Goal: Transaction & Acquisition: Purchase product/service

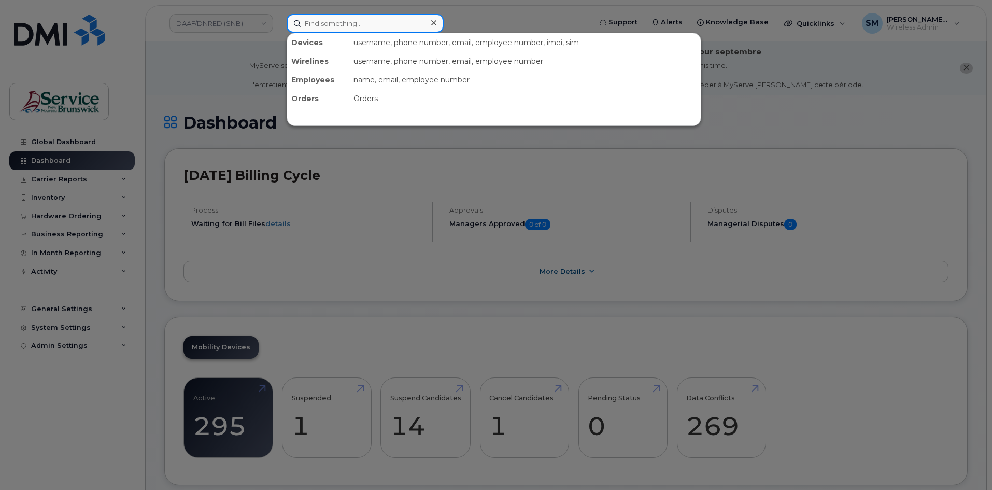
paste input "506-478-2049"
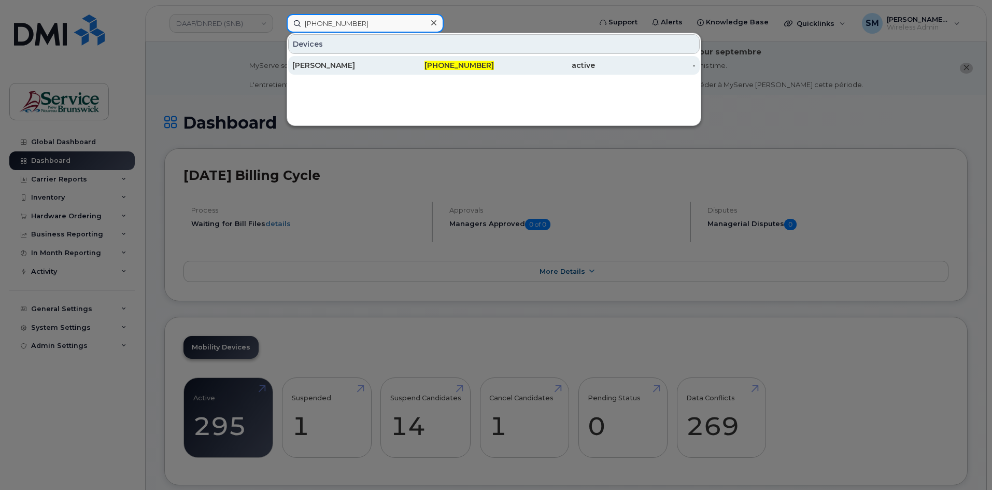
type input "506-478-2049"
click at [342, 69] on div "[PERSON_NAME]" at bounding box center [342, 65] width 101 height 10
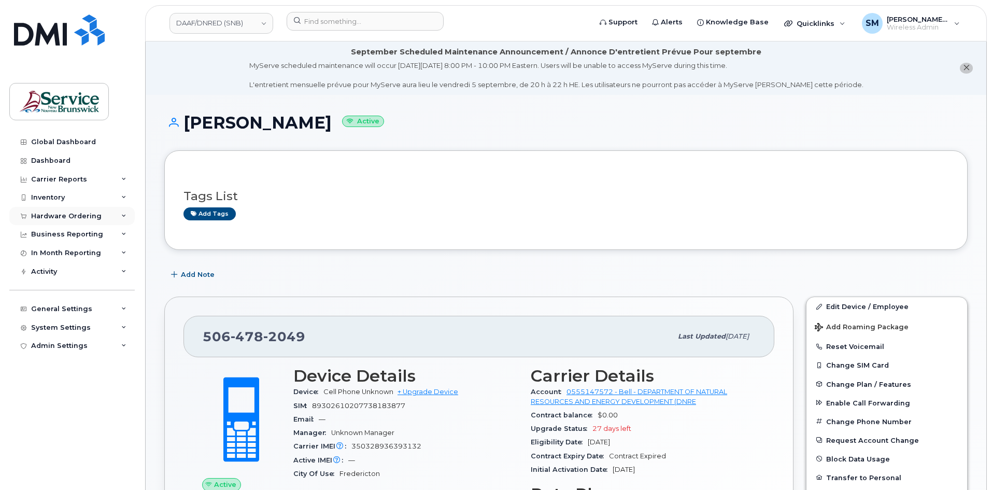
click at [84, 214] on div "Hardware Ordering" at bounding box center [66, 216] width 71 height 8
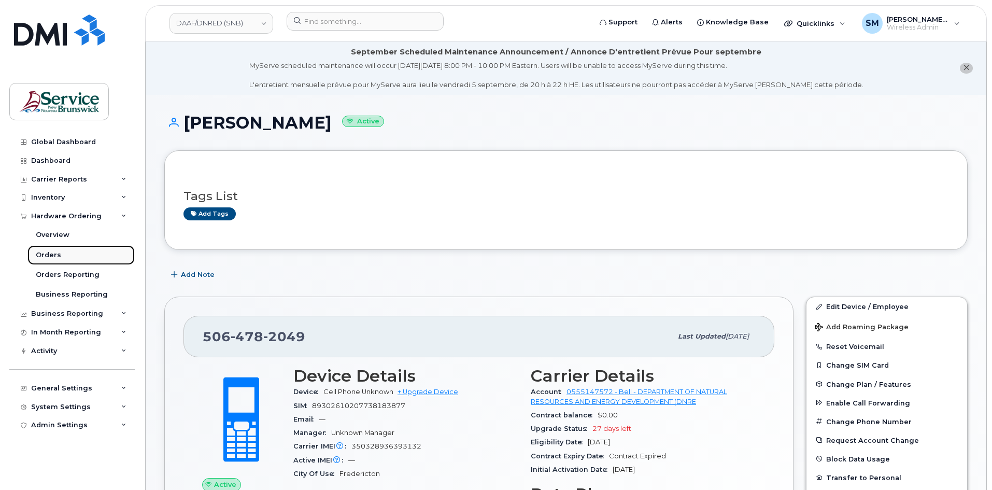
click at [43, 260] on link "Orders" at bounding box center [80, 255] width 107 height 20
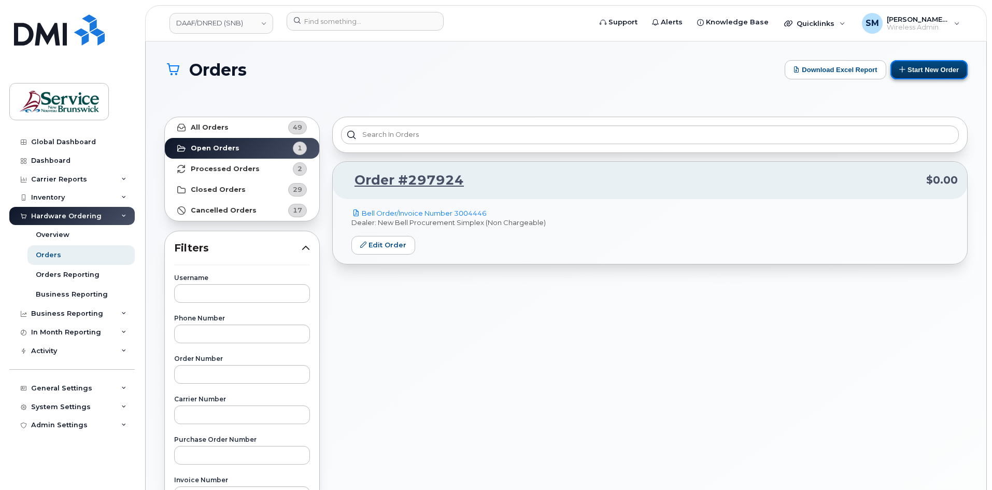
click at [937, 68] on button "Start New Order" at bounding box center [929, 69] width 77 height 19
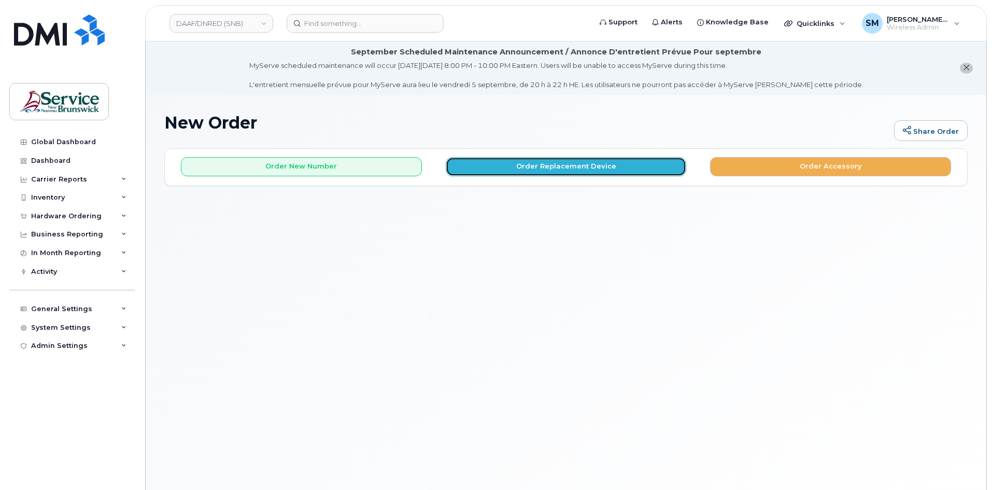
click at [542, 160] on button "Order Replacement Device" at bounding box center [566, 166] width 241 height 19
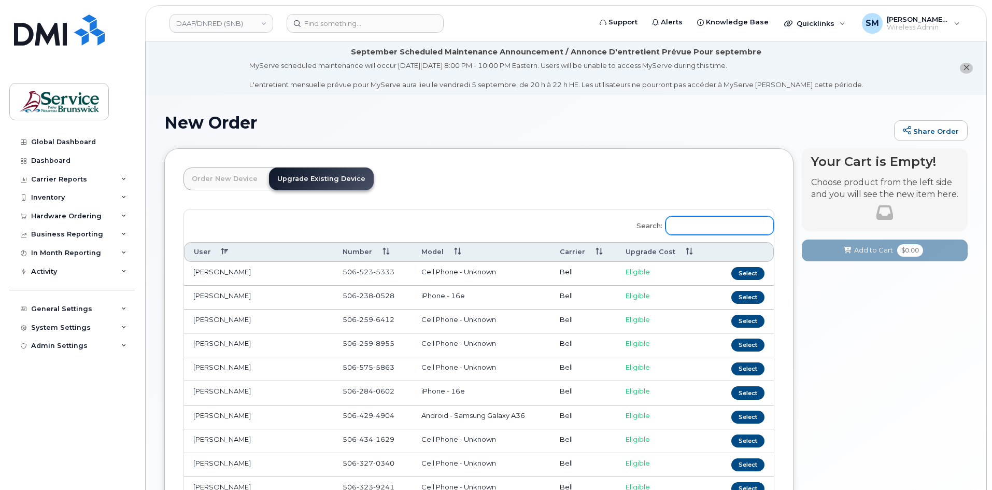
paste input "506-478-2049"
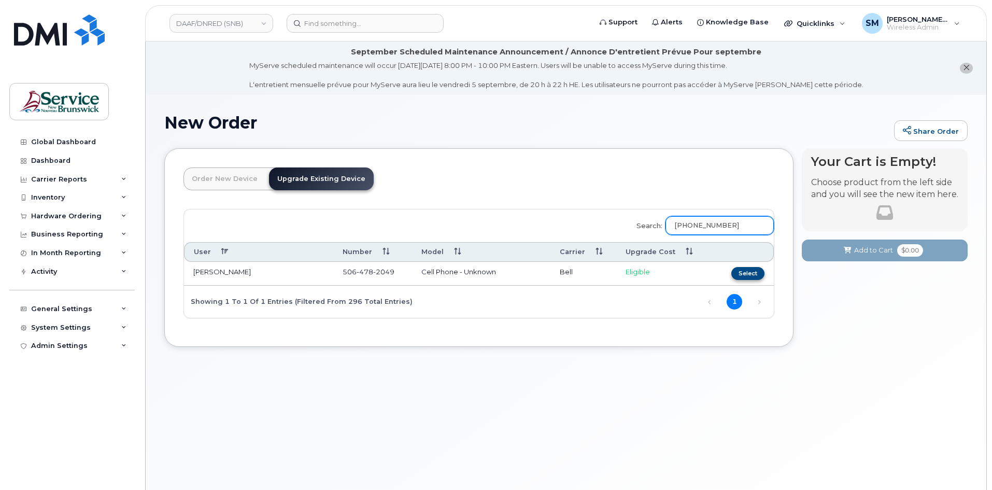
type input "506-478-2049"
click at [752, 274] on button "Select" at bounding box center [748, 273] width 33 height 13
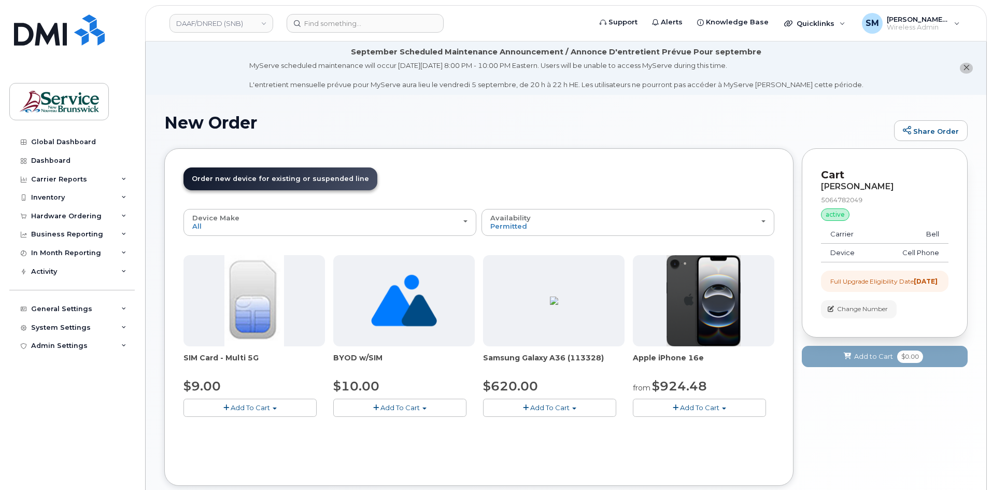
click at [743, 408] on button "Add To Cart" at bounding box center [699, 408] width 133 height 18
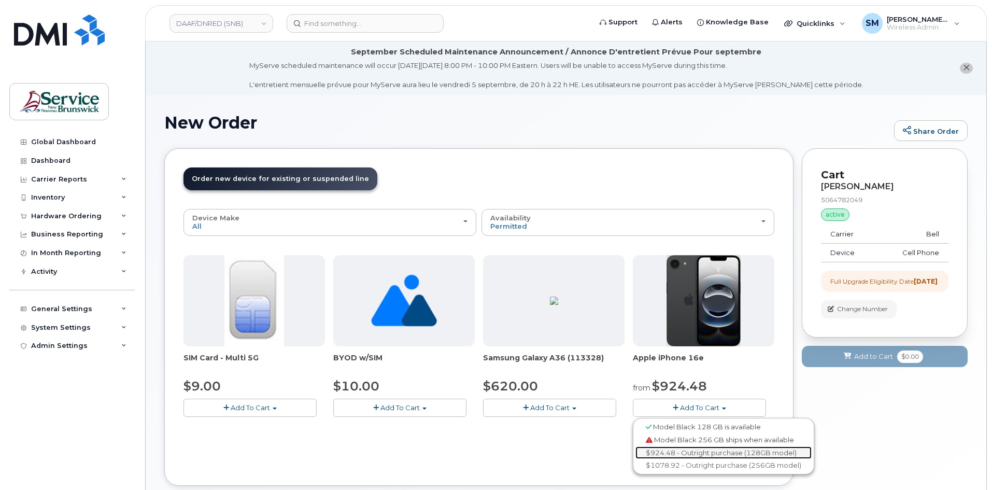
click at [675, 449] on link "$924.48 - Outright purchase (128GB model)" at bounding box center [724, 452] width 176 height 13
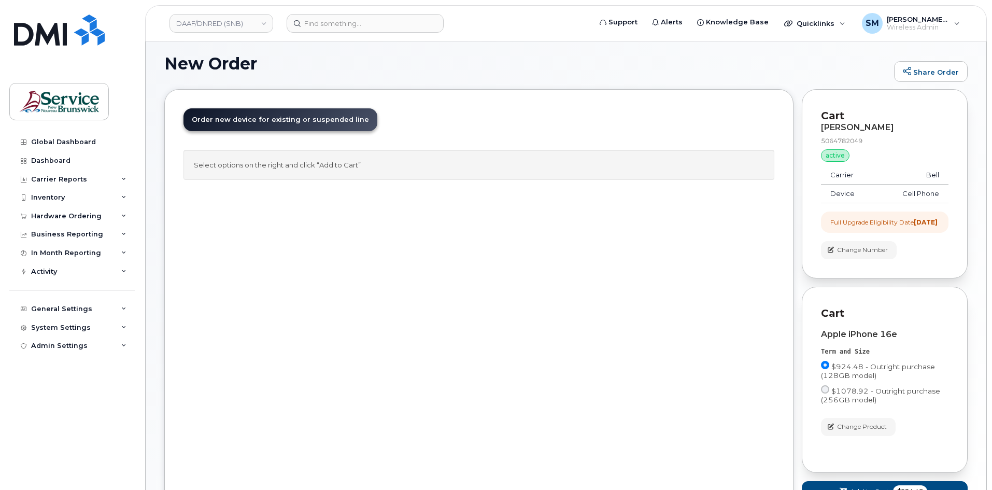
scroll to position [150, 0]
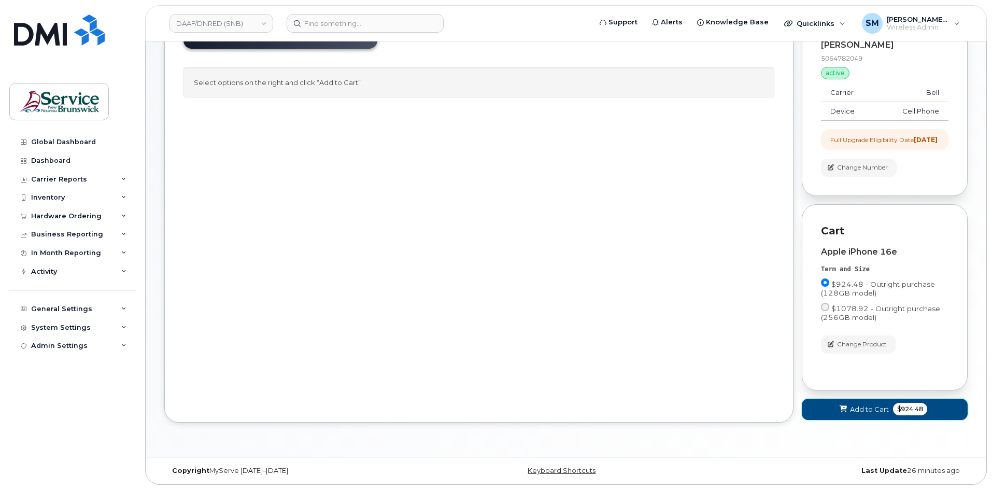
click at [865, 413] on span "Add to Cart" at bounding box center [869, 409] width 39 height 10
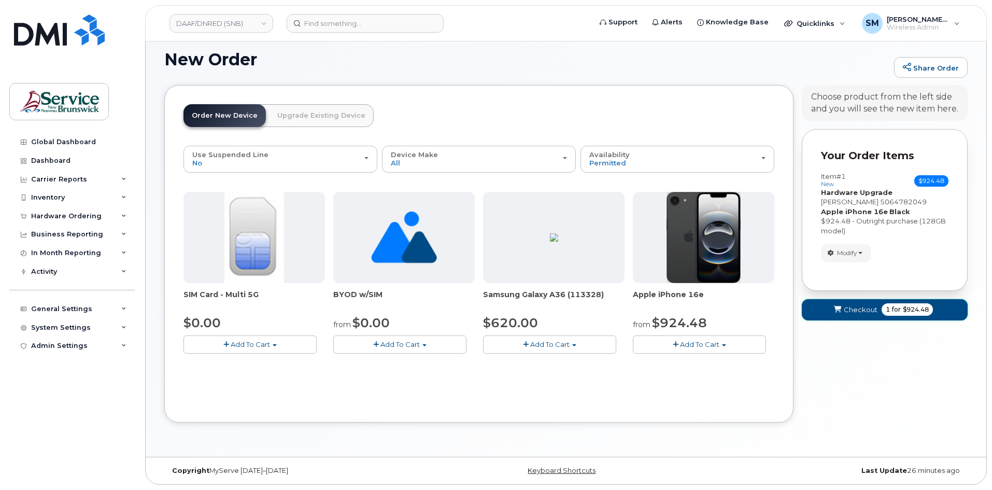
click at [868, 311] on span "Checkout" at bounding box center [861, 310] width 34 height 10
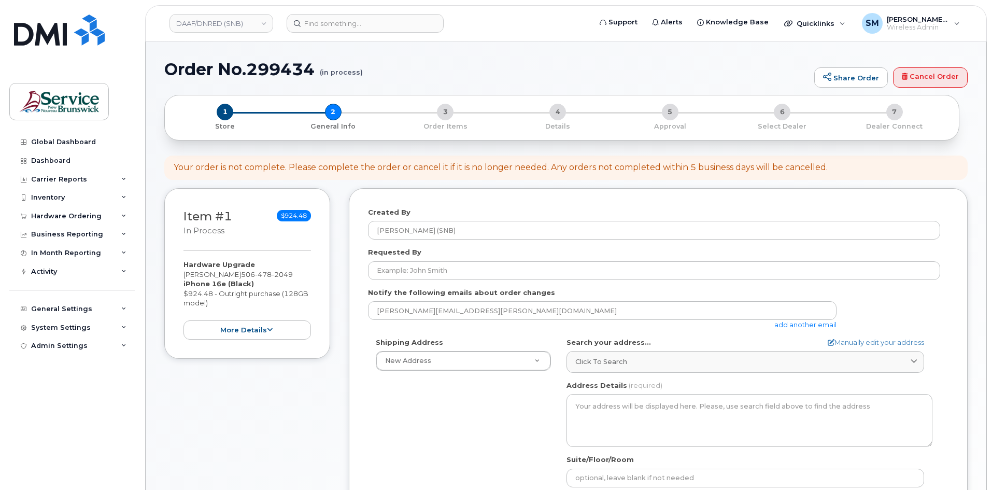
select select
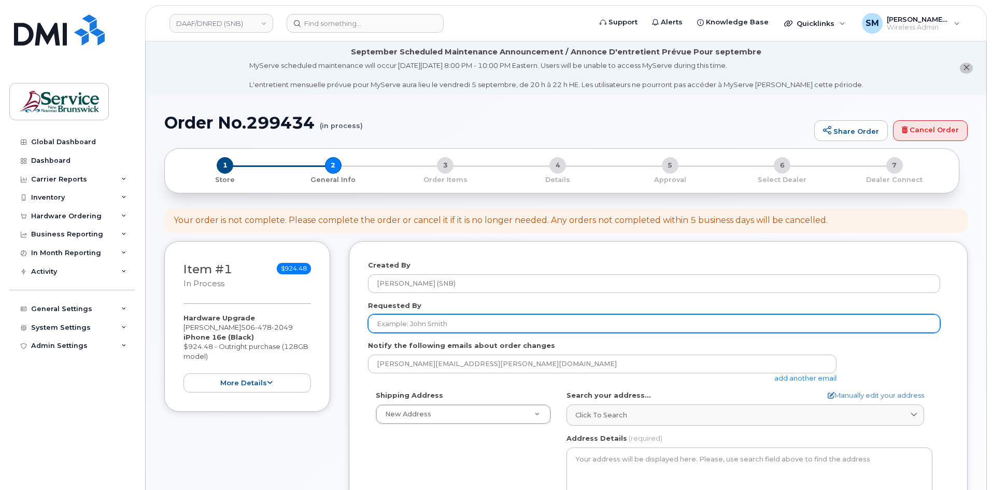
click at [576, 326] on input "Requested By" at bounding box center [654, 323] width 572 height 19
paste input "[PERSON_NAME][EMAIL_ADDRESS][PERSON_NAME][DOMAIN_NAME]"
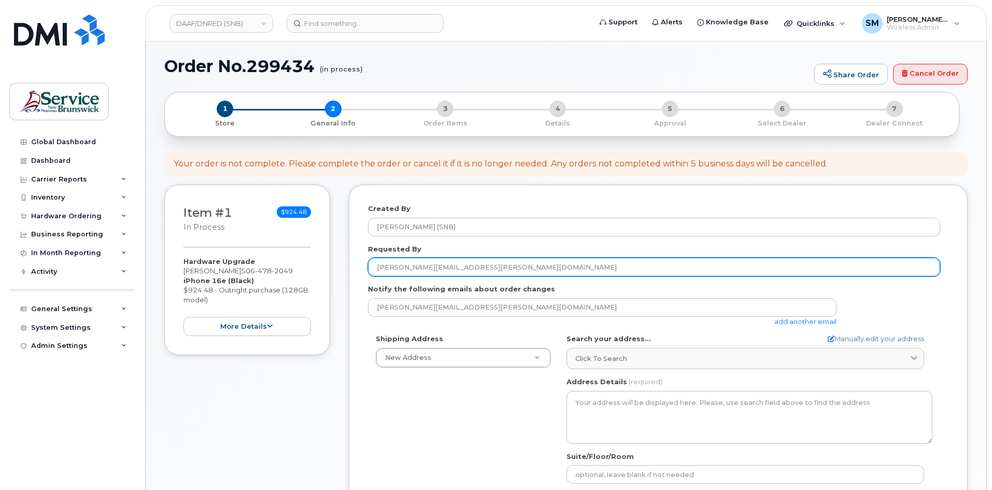
scroll to position [259, 0]
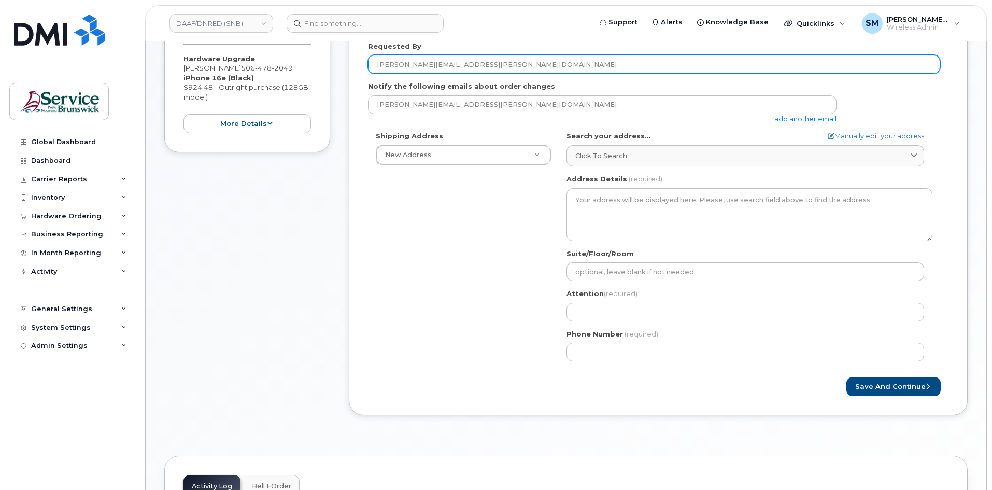
type input "[PERSON_NAME][EMAIL_ADDRESS][PERSON_NAME][DOMAIN_NAME]"
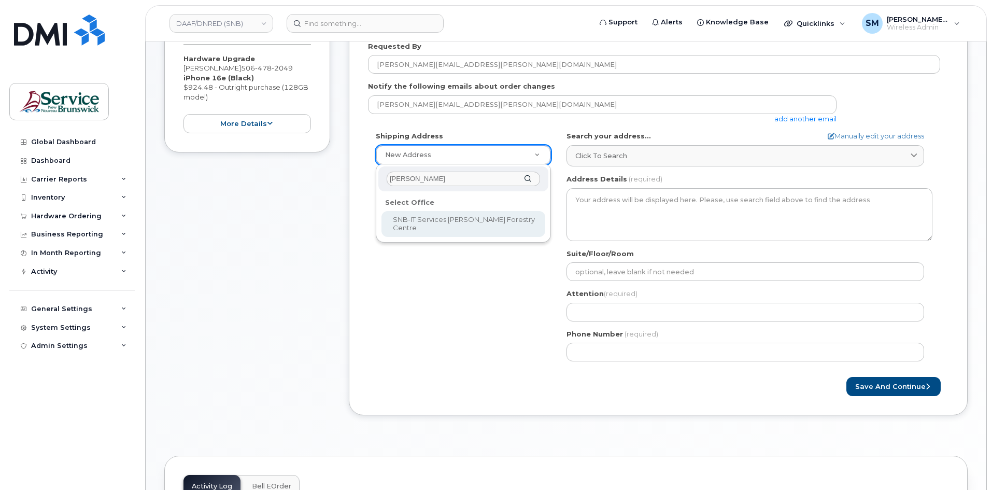
type input "hugh"
select select
type textarea "1350 Regent St, Room 027 Fredericton New Brunswick E3C 2G6"
type input "[PERSON_NAME]"
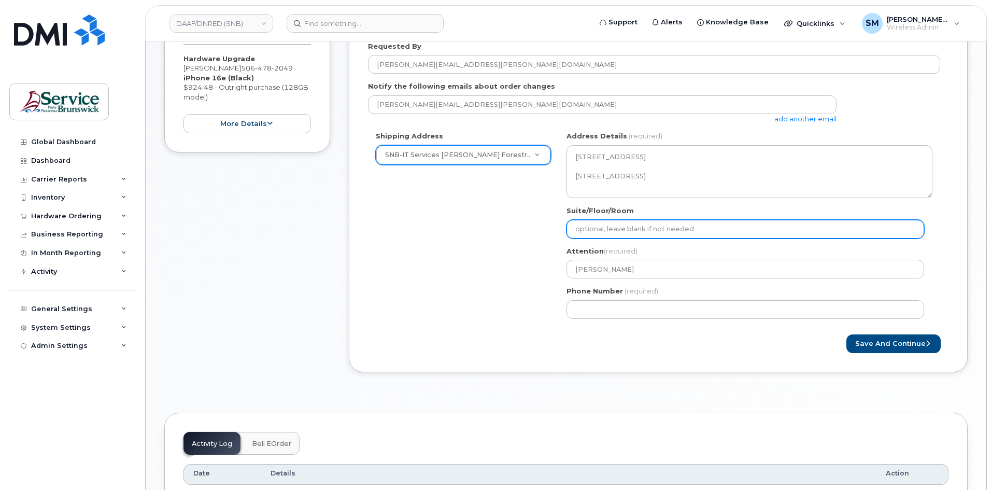
click at [641, 224] on input "Suite/Floor/Room" at bounding box center [746, 229] width 358 height 19
paste input "WO0000000482726"
select select
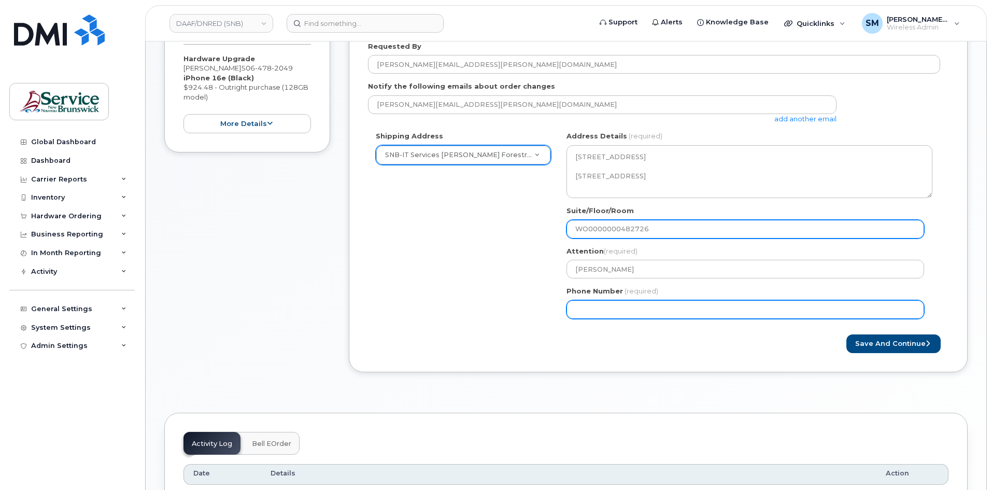
type input "WO0000000482726"
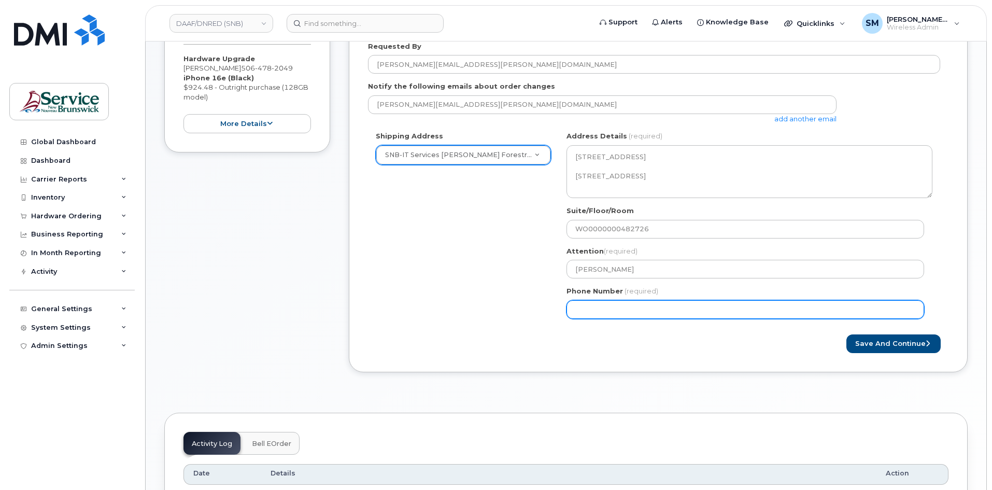
click at [598, 314] on input "Phone Number" at bounding box center [746, 309] width 358 height 19
select select
type input "506639633"
select select
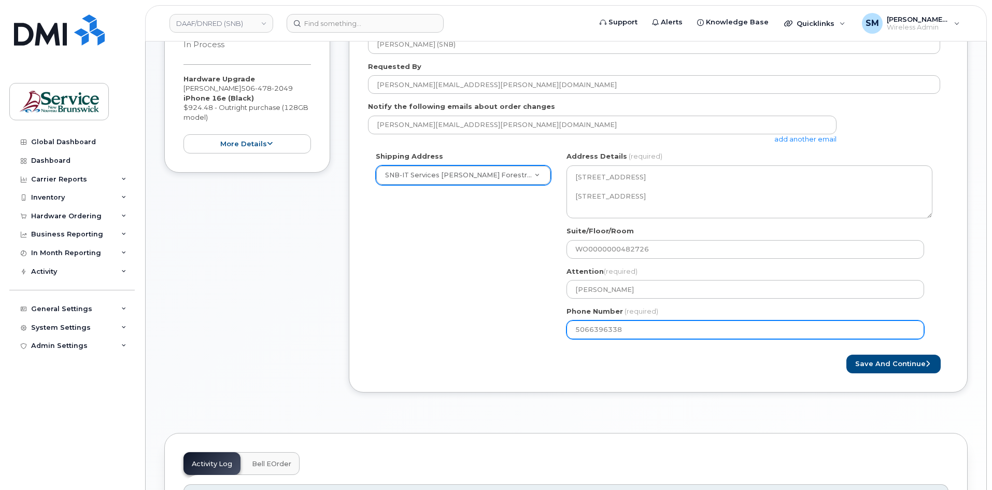
scroll to position [207, 0]
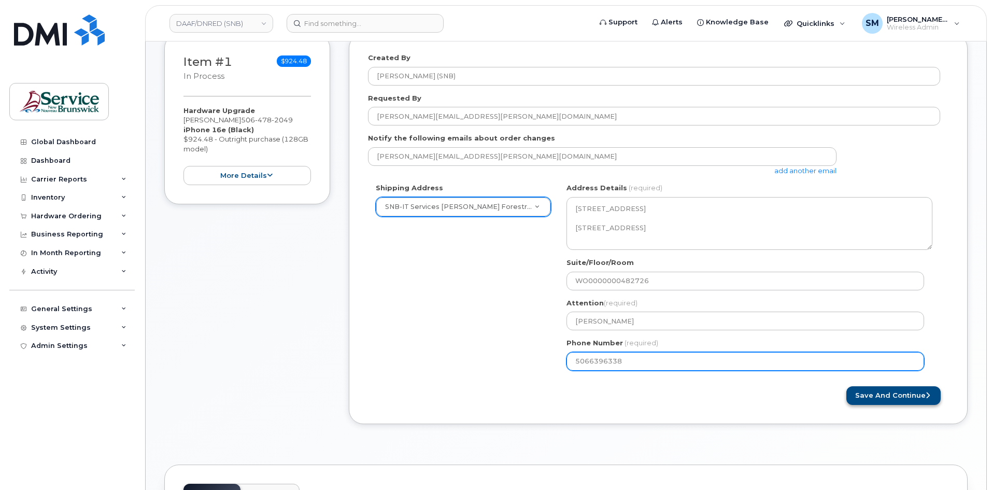
type input "5066396338"
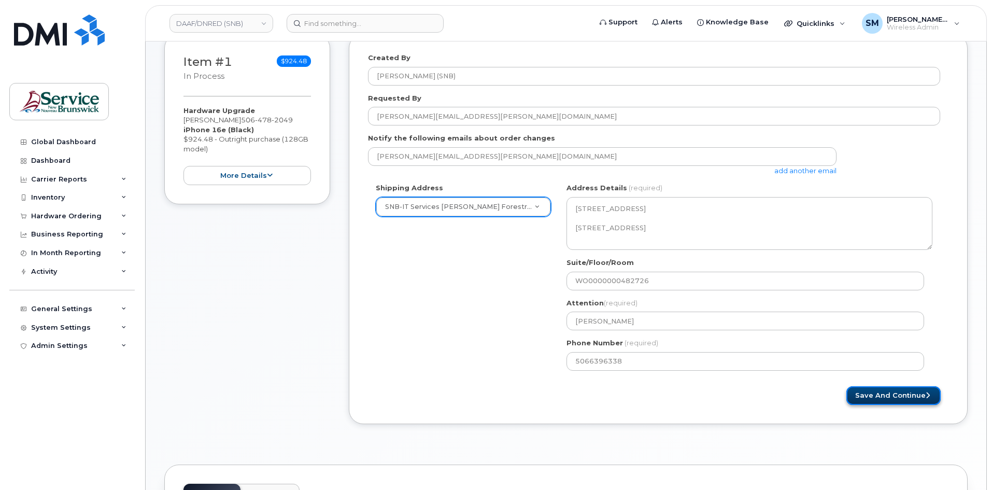
click at [880, 394] on button "Save and Continue" at bounding box center [894, 395] width 94 height 19
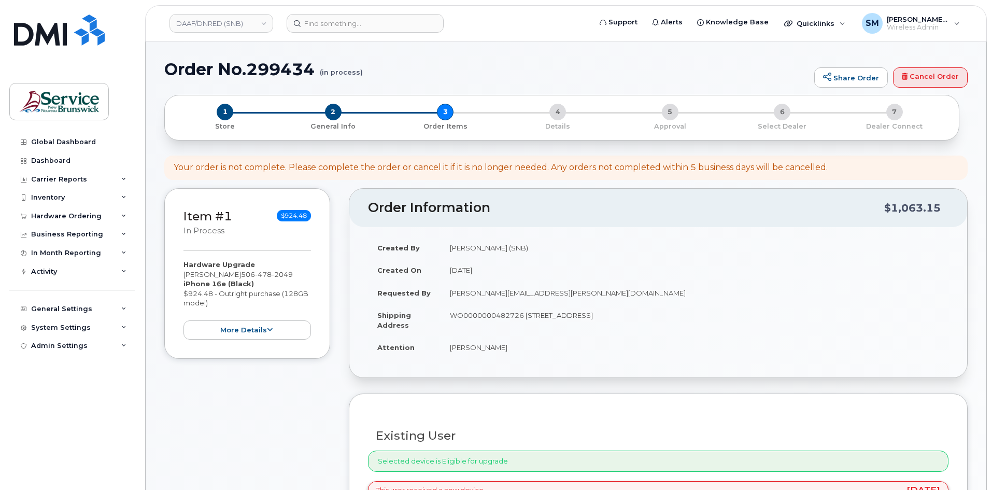
select select
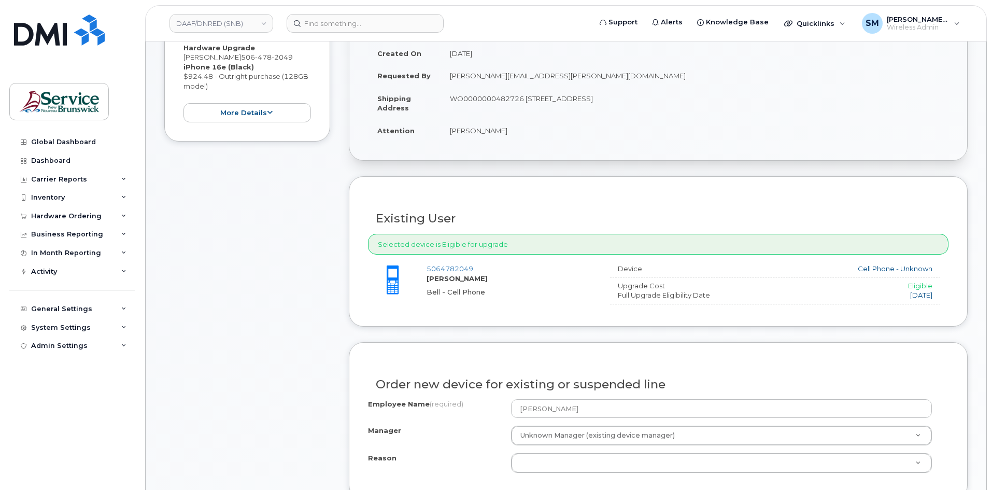
scroll to position [415, 0]
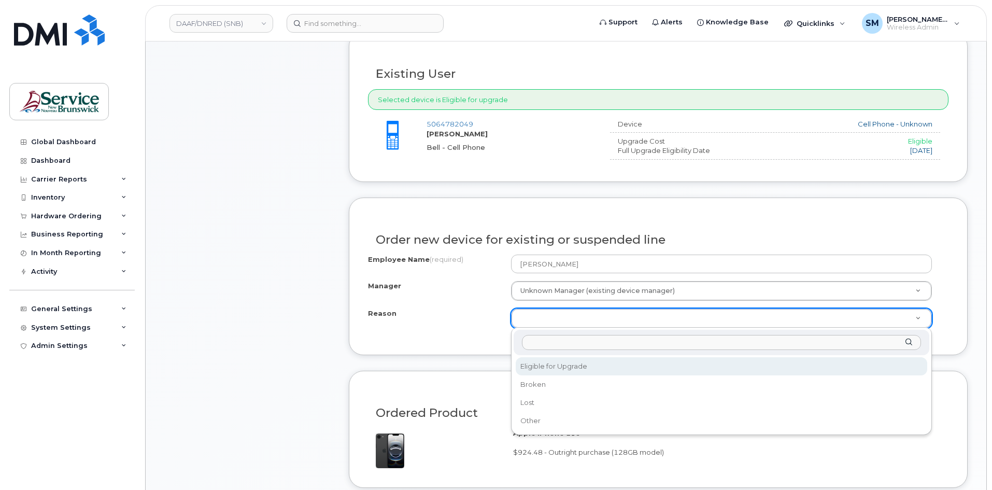
select select "eligible_for_upgrade"
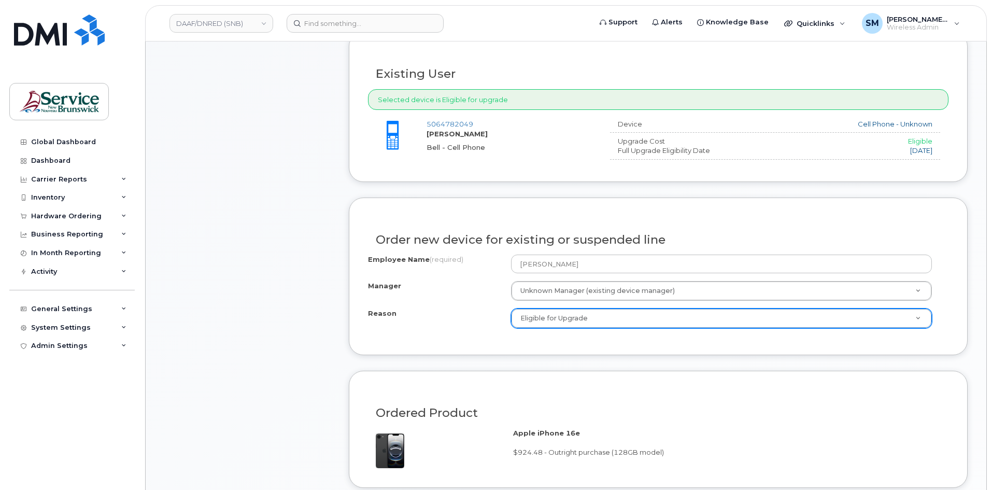
click at [449, 351] on div "Order new device for existing or suspended line Employee Name (required) Darren…" at bounding box center [658, 277] width 619 height 158
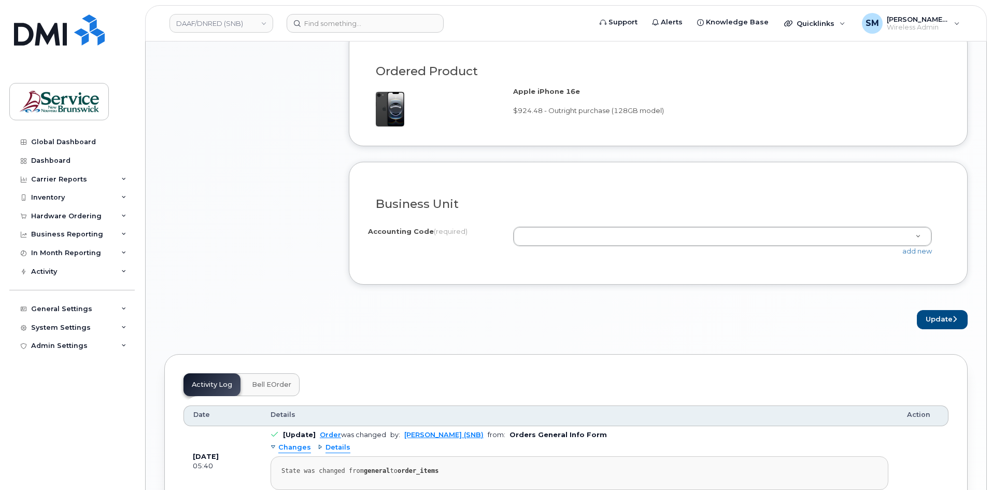
scroll to position [778, 0]
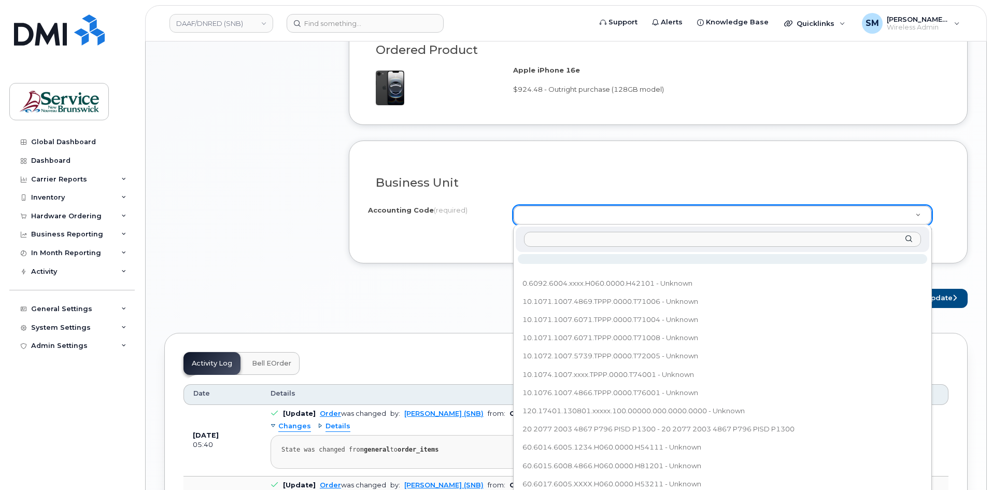
type input "60.6030.6001.4869.H060.0000.H13101"
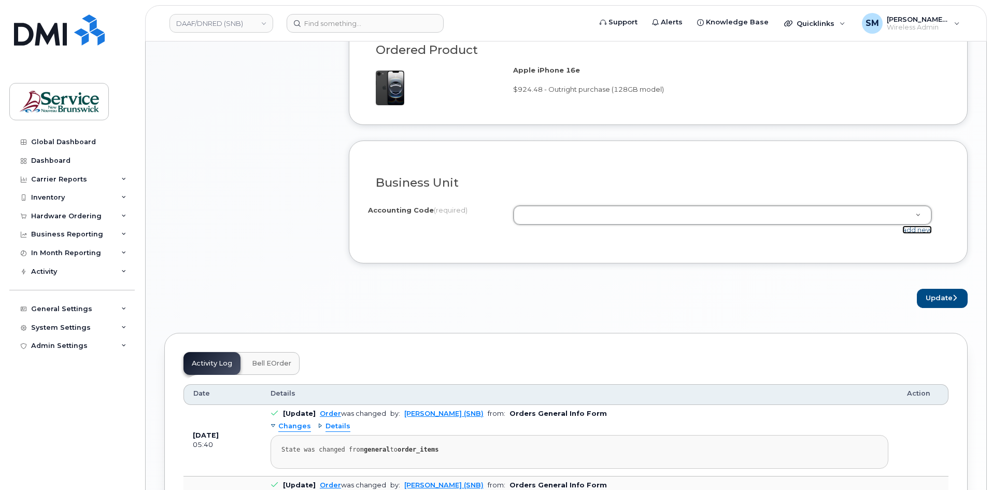
click at [917, 234] on link "add new" at bounding box center [918, 230] width 30 height 8
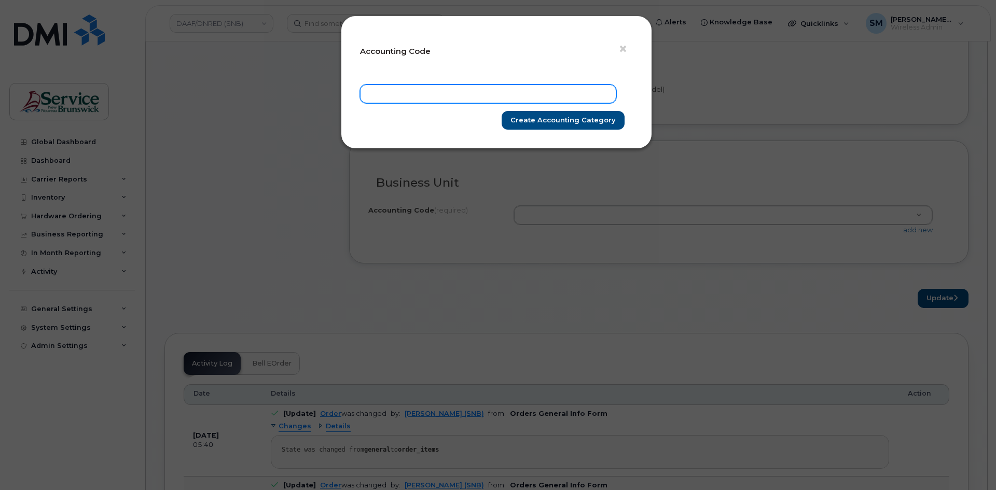
click at [526, 94] on input "text" at bounding box center [488, 94] width 256 height 19
paste input "60.6030.6001.4869.H060.0000.H13101"
type input "60.6030.6001.4869.H060.0000.H13101"
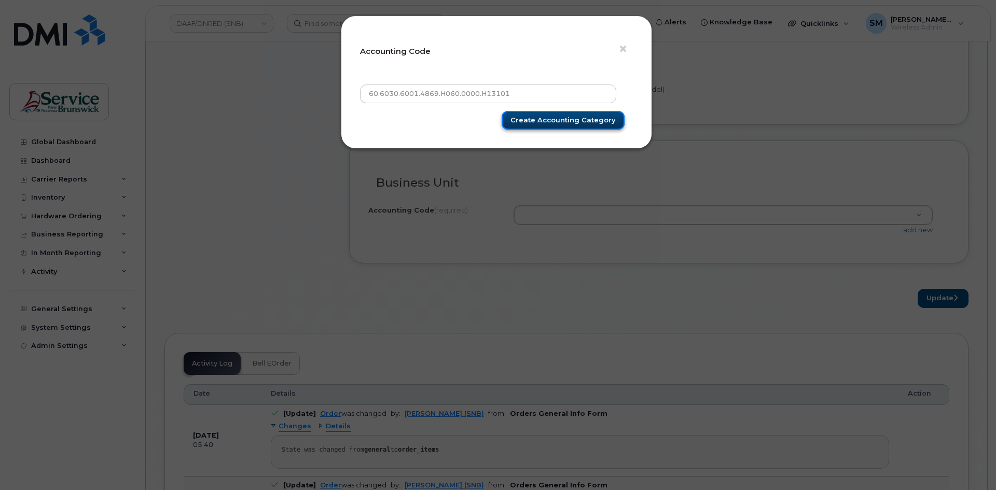
click at [580, 116] on input "Create Accounting category" at bounding box center [562, 120] width 123 height 19
type input "Create Accounting category"
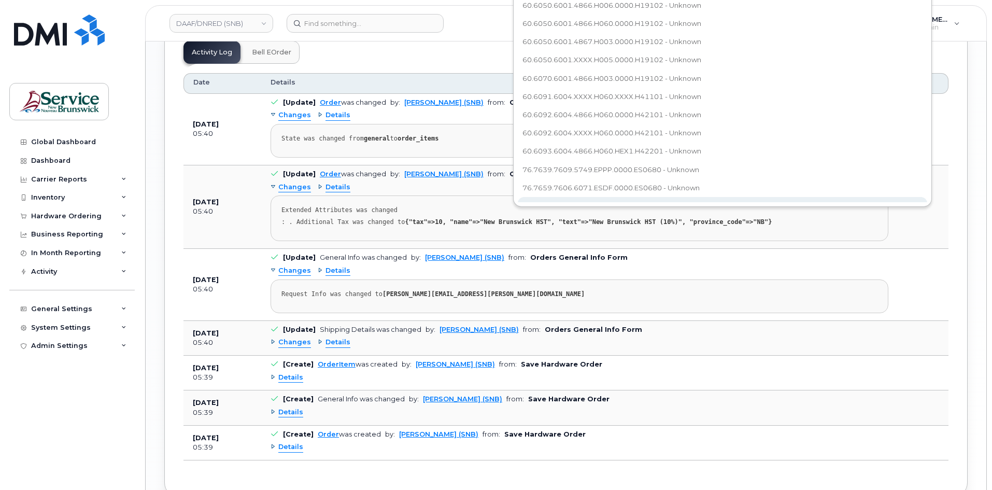
scroll to position [283, 0]
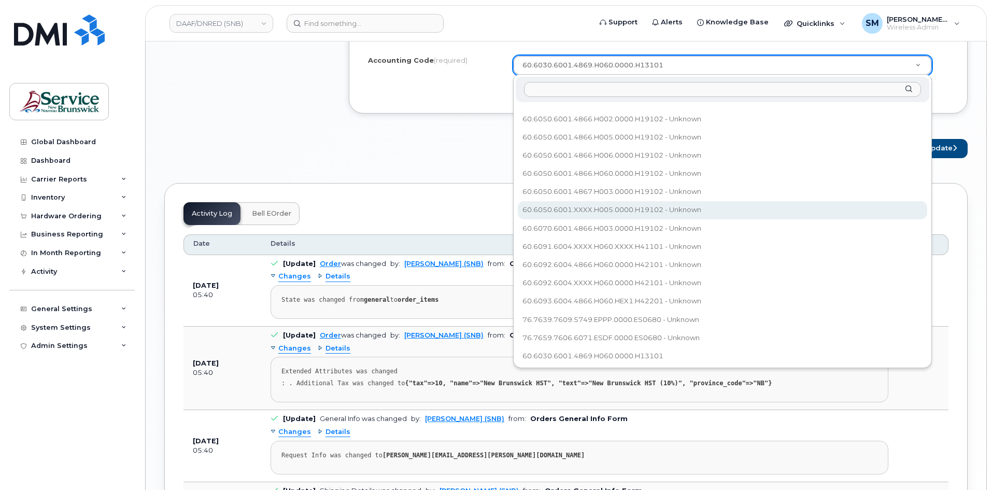
scroll to position [288, 0]
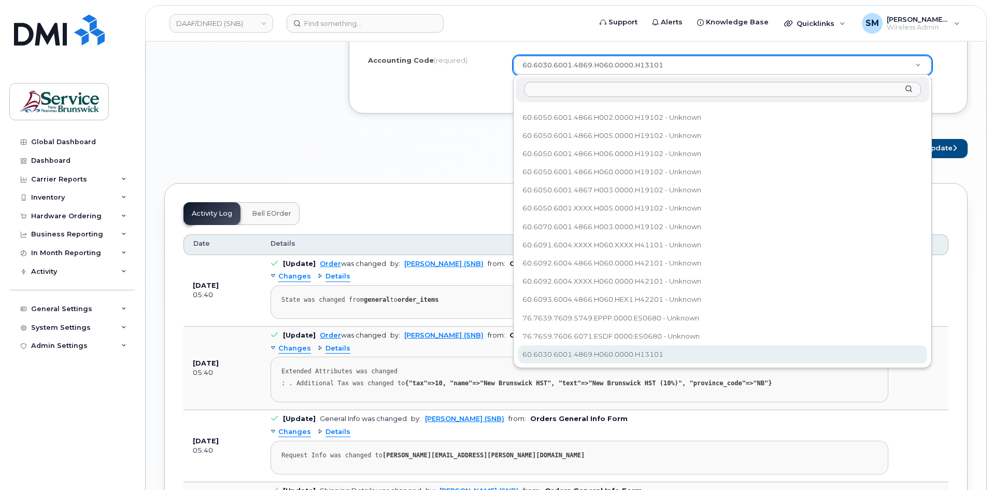
select select "60.6030.6001.4869.H060.0000.H13101"
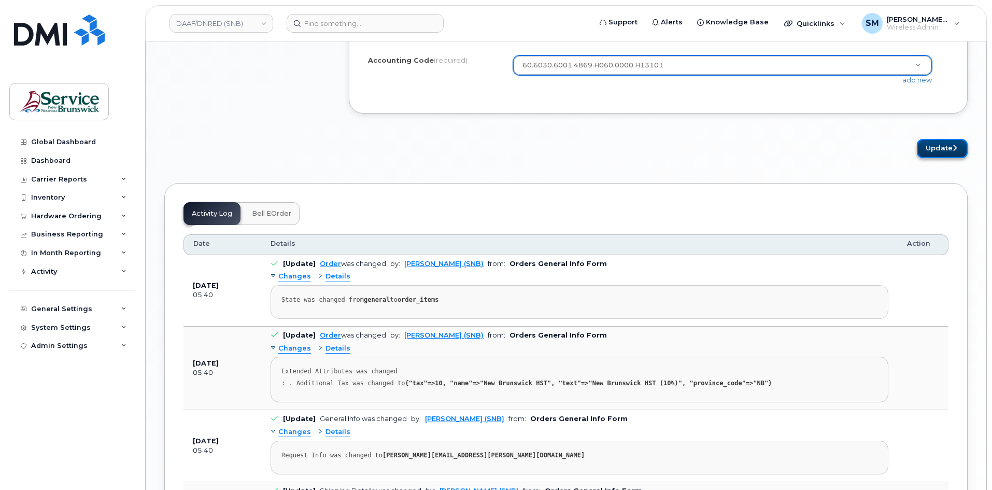
click at [940, 145] on button "Update" at bounding box center [942, 148] width 51 height 19
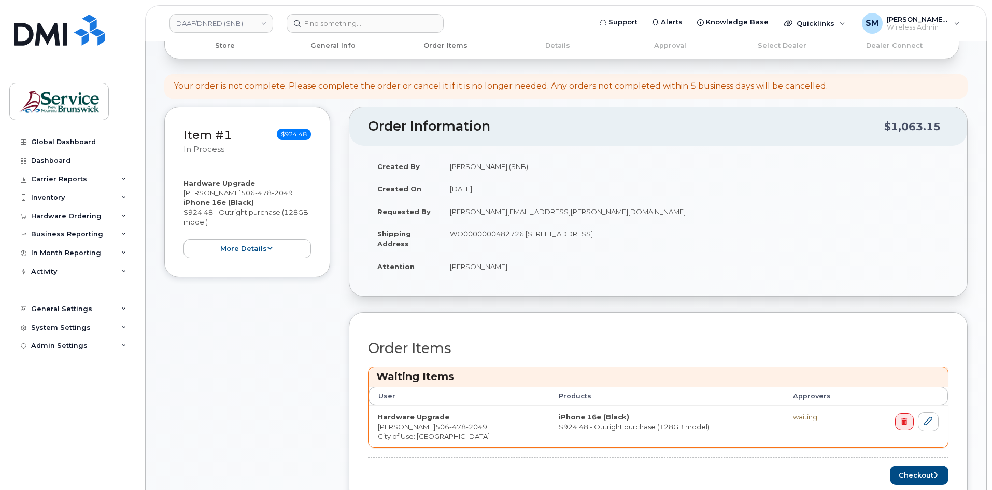
scroll to position [259, 0]
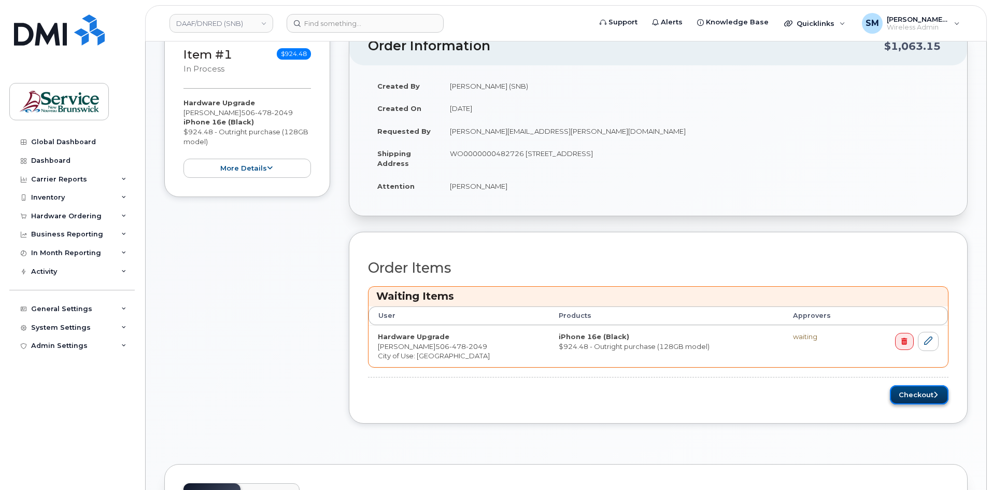
click at [898, 395] on button "Checkout" at bounding box center [919, 394] width 59 height 19
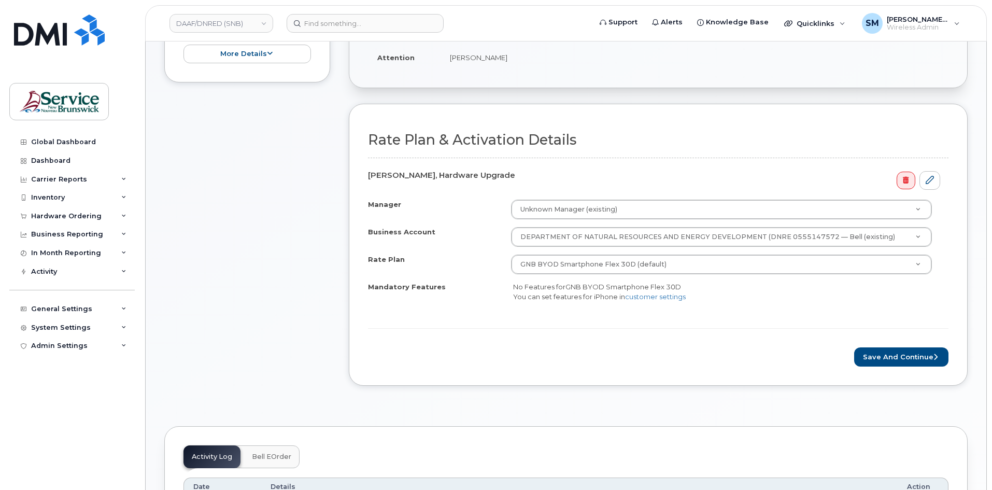
scroll to position [311, 0]
click at [918, 362] on button "Save and Continue" at bounding box center [902, 356] width 94 height 19
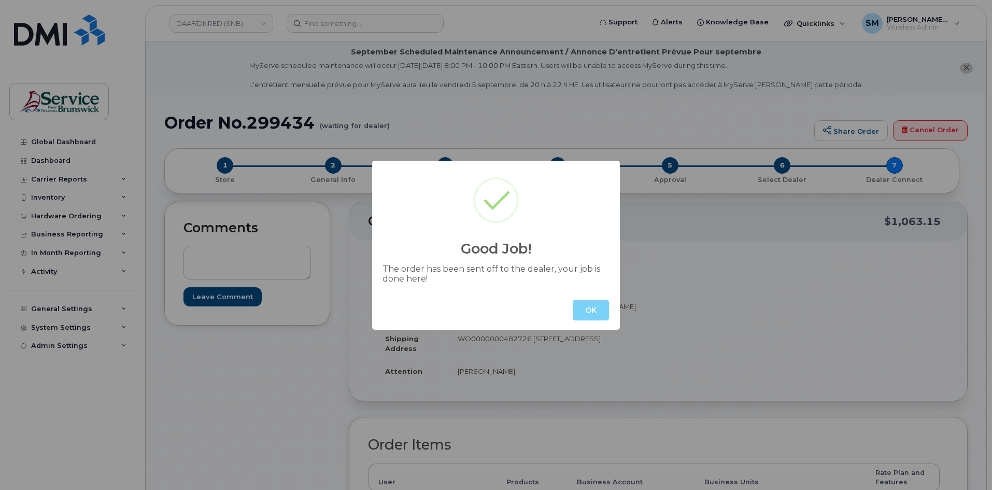
click at [570, 307] on div "OK" at bounding box center [496, 309] width 248 height 39
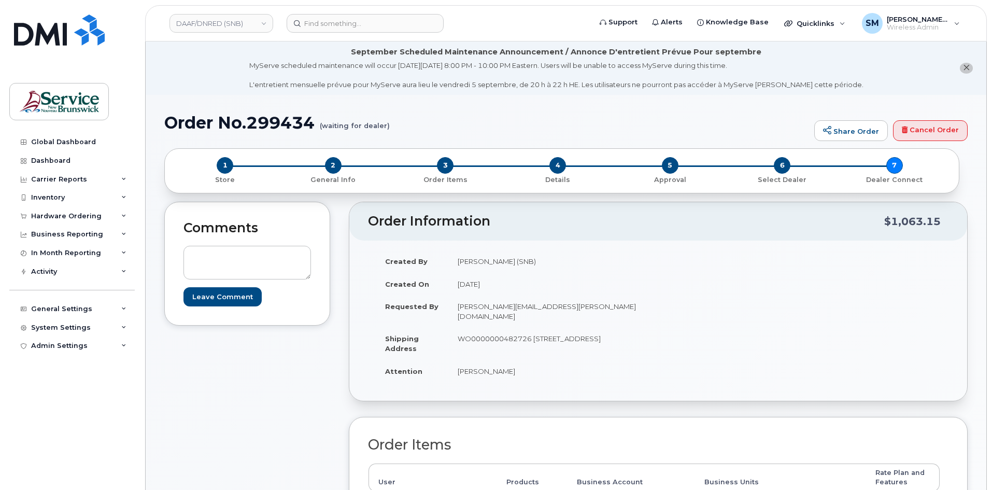
click at [511, 334] on td "WO0000000482726 [STREET_ADDRESS]" at bounding box center [550, 343] width 202 height 32
copy td "WO0000000482726"
